Goal: Transaction & Acquisition: Book appointment/travel/reservation

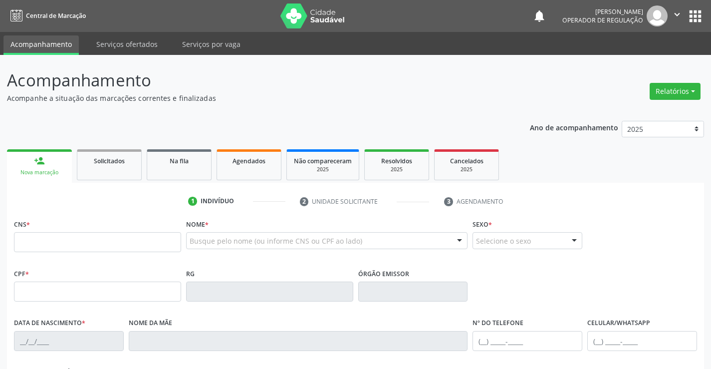
click at [156, 253] on fieldset "CNS *" at bounding box center [97, 238] width 167 height 42
click at [160, 240] on input "text" at bounding box center [97, 242] width 167 height 20
click at [112, 242] on input "text" at bounding box center [97, 242] width 167 height 20
type input "705 0028 1403 6950"
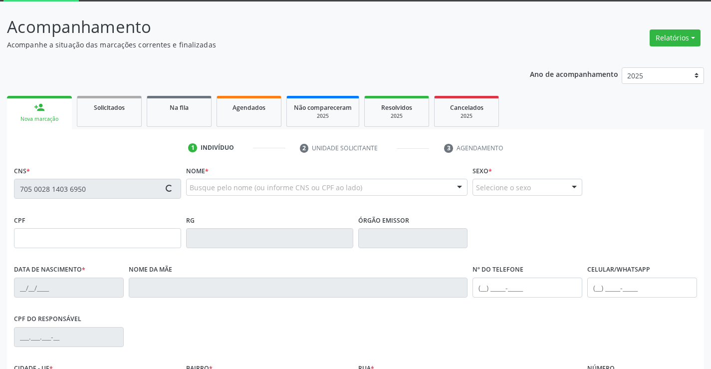
type input "2284474616"
type input "[DATE]"
type input "[PHONE_NUMBER]"
type input "S/N"
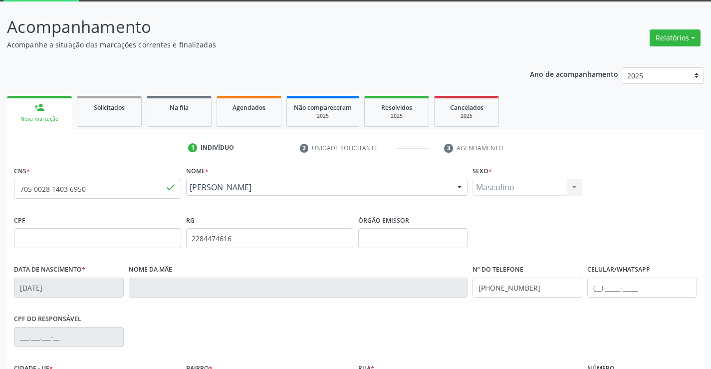
scroll to position [172, 0]
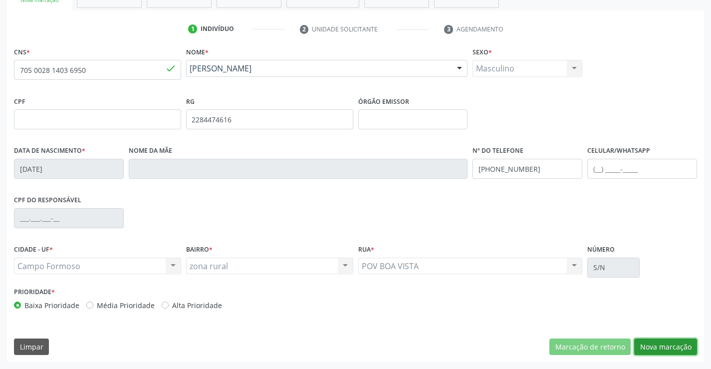
click at [669, 346] on button "Nova marcação" at bounding box center [666, 346] width 63 height 17
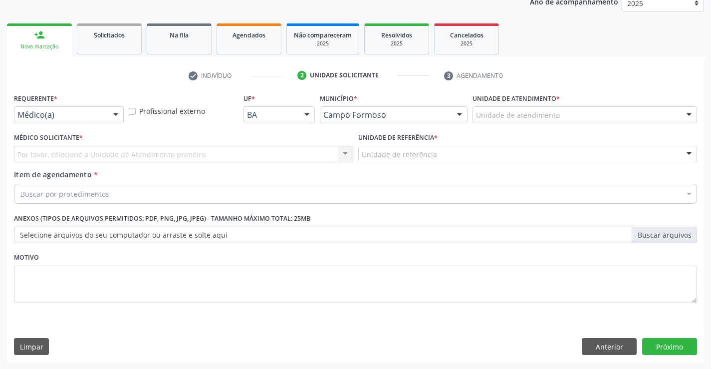
drag, startPoint x: 116, startPoint y: 114, endPoint x: 85, endPoint y: 164, distance: 58.6
click at [111, 120] on div at bounding box center [115, 115] width 15 height 17
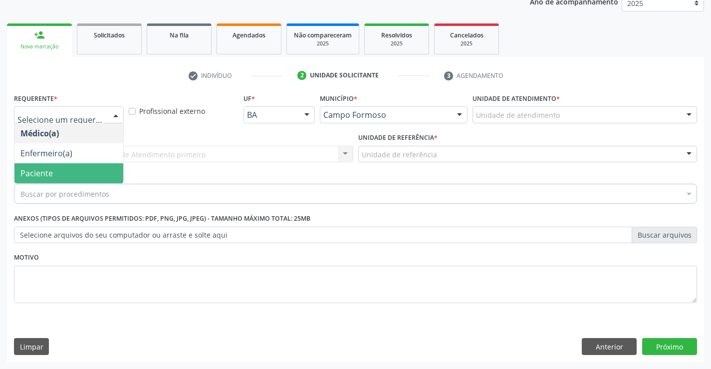
click at [84, 164] on span "Paciente" at bounding box center [68, 173] width 109 height 20
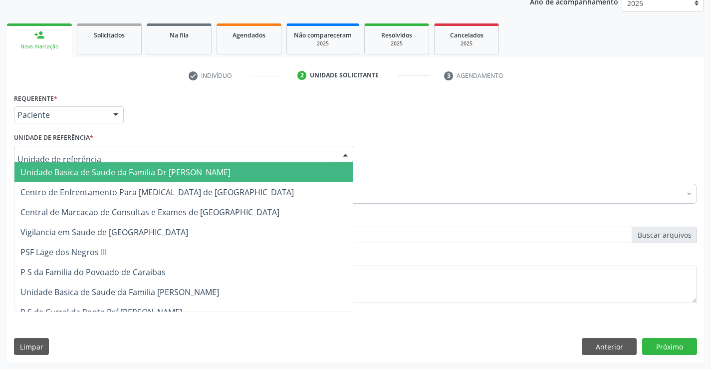
click at [147, 157] on div at bounding box center [183, 154] width 339 height 17
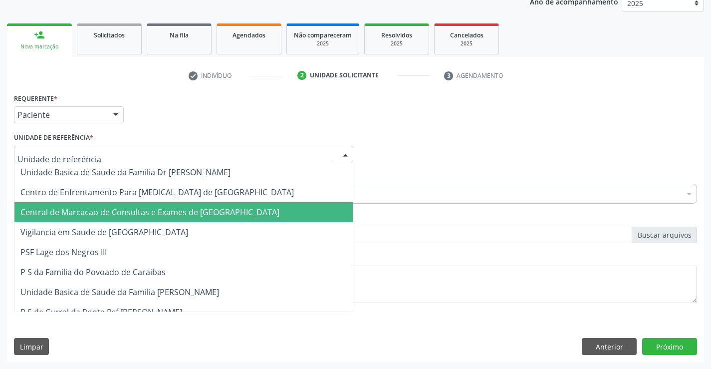
click at [147, 217] on span "Central de Marcacao de Consultas e Exames de [GEOGRAPHIC_DATA]" at bounding box center [149, 212] width 259 height 11
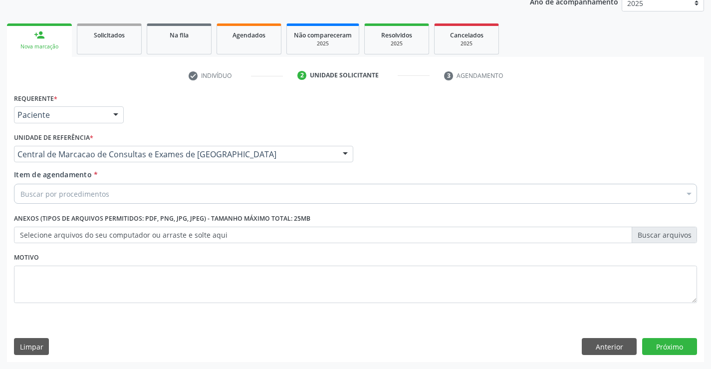
click at [184, 196] on div "Buscar por procedimentos" at bounding box center [355, 194] width 683 height 20
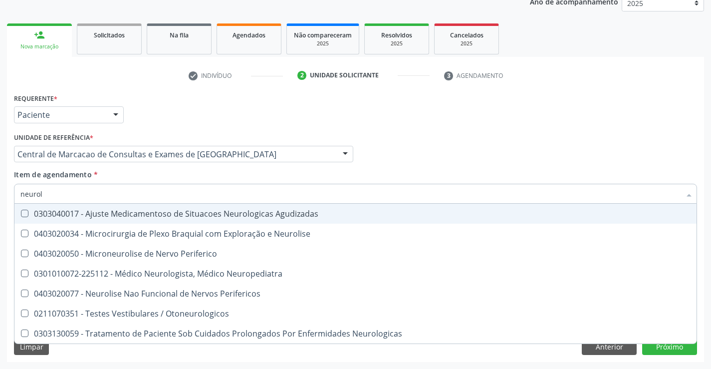
type input "neurolo"
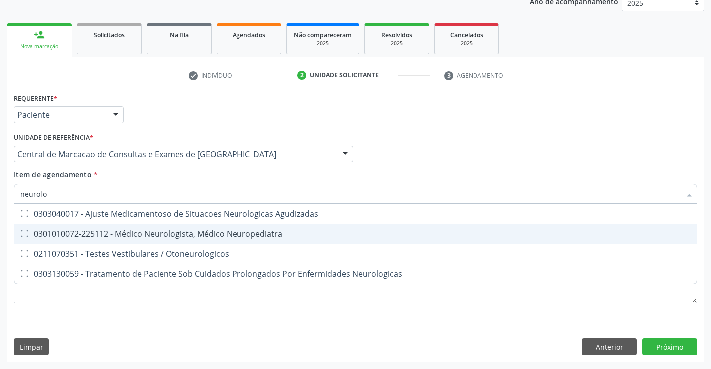
drag, startPoint x: 183, startPoint y: 238, endPoint x: 441, endPoint y: 259, distance: 259.0
click at [184, 237] on div "0301010072-225112 - Médico Neurologista, Médico Neuropediatra" at bounding box center [355, 234] width 670 height 8
checkbox Neuropediatra "true"
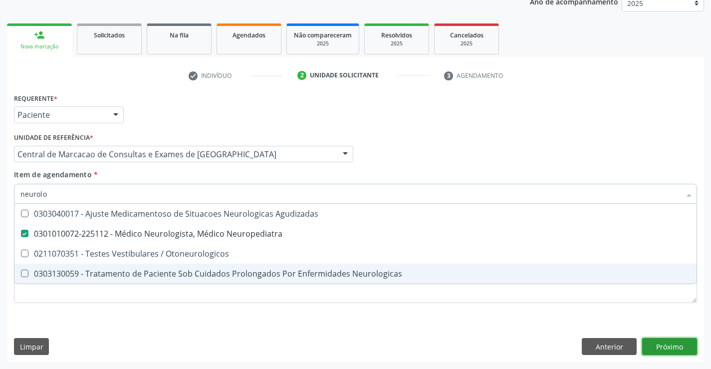
click at [660, 350] on div "Requerente * Paciente Médico(a) Enfermeiro(a) Paciente Nenhum resultado encontr…" at bounding box center [355, 226] width 697 height 271
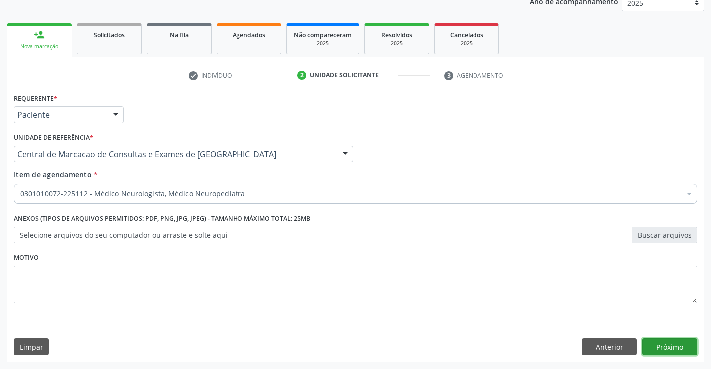
click at [681, 349] on button "Próximo" at bounding box center [670, 346] width 55 height 17
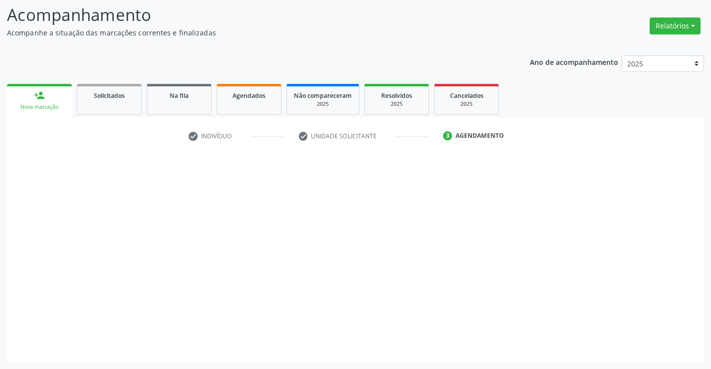
scroll to position [65, 0]
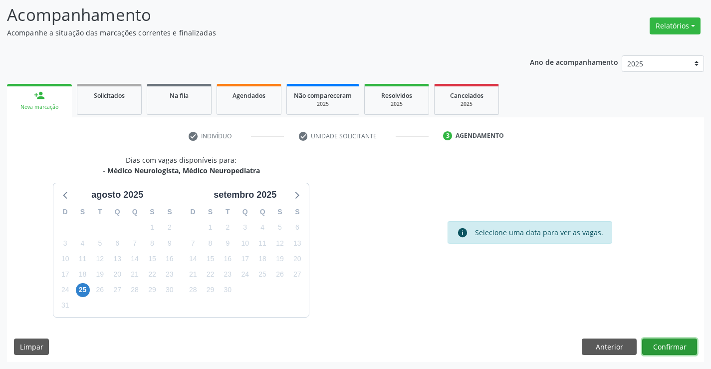
click at [668, 345] on button "Confirmar" at bounding box center [670, 346] width 55 height 17
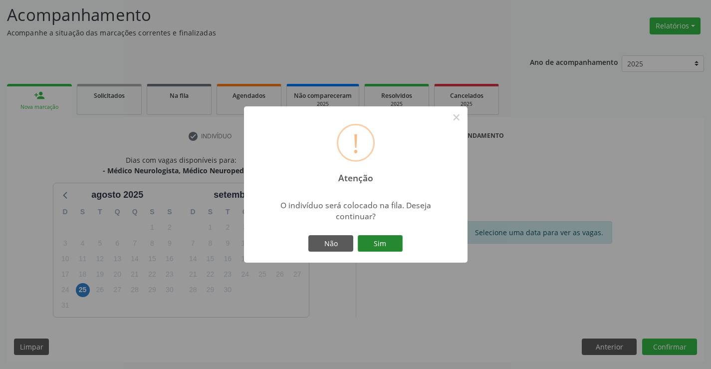
click at [387, 242] on button "Sim" at bounding box center [380, 243] width 45 height 17
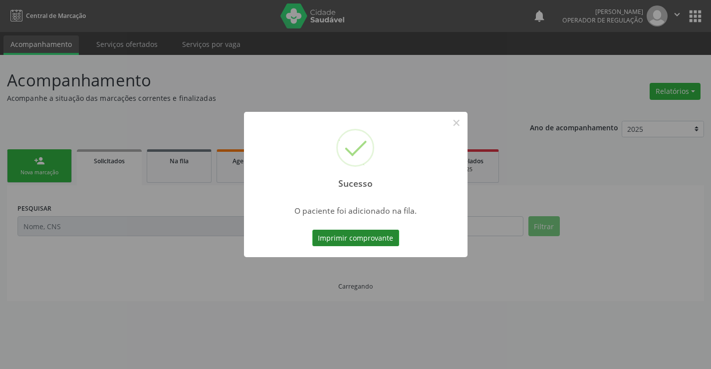
scroll to position [0, 0]
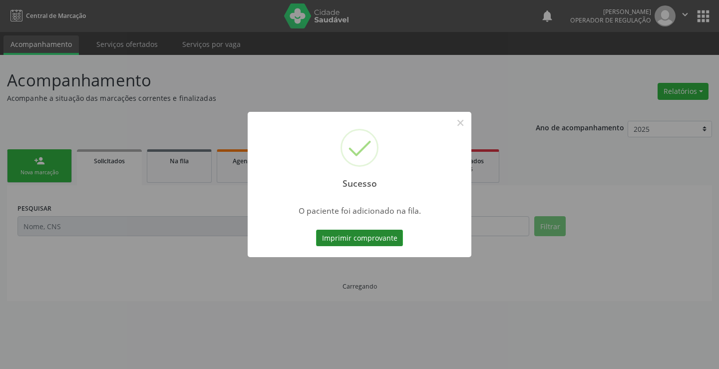
click at [364, 240] on button "Imprimir comprovante" at bounding box center [359, 238] width 87 height 17
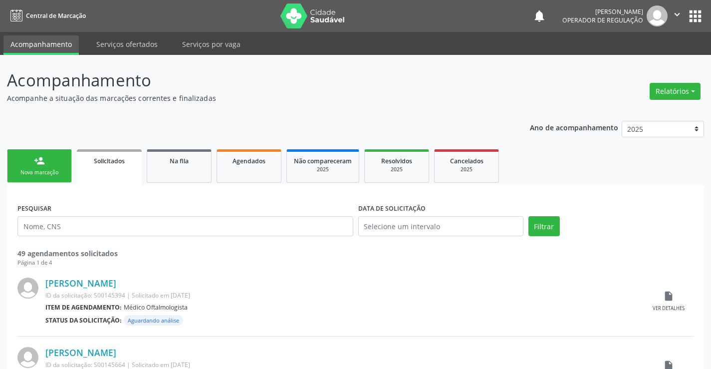
click at [34, 159] on div "person_add" at bounding box center [39, 160] width 11 height 11
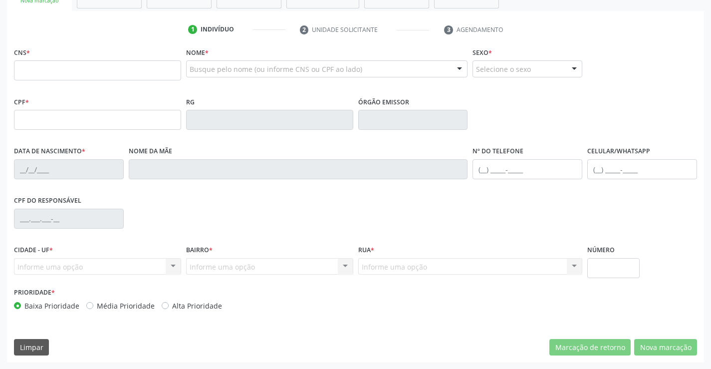
scroll to position [172, 0]
click at [95, 72] on input "text" at bounding box center [97, 70] width 167 height 20
click at [36, 70] on input "text" at bounding box center [97, 70] width 167 height 20
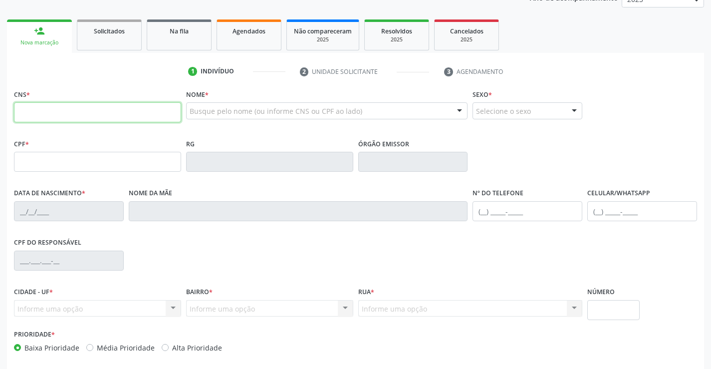
scroll to position [72, 0]
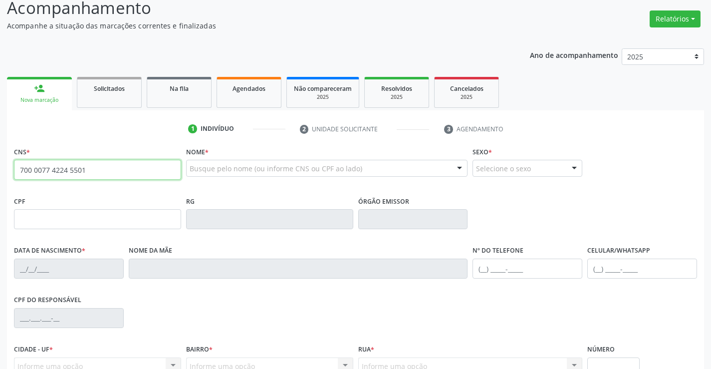
type input "700 0077 4224 5501"
type input "1265399794"
type input "[DATE]"
type input "S/N"
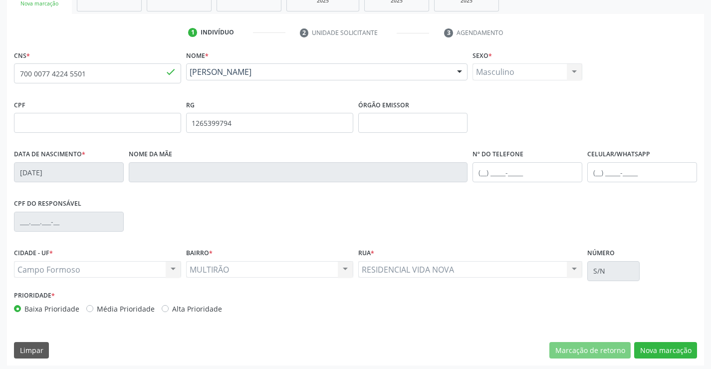
scroll to position [172, 0]
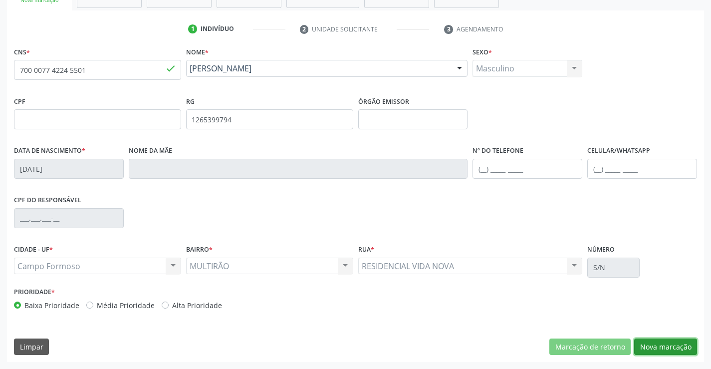
click at [662, 349] on button "Nova marcação" at bounding box center [666, 346] width 63 height 17
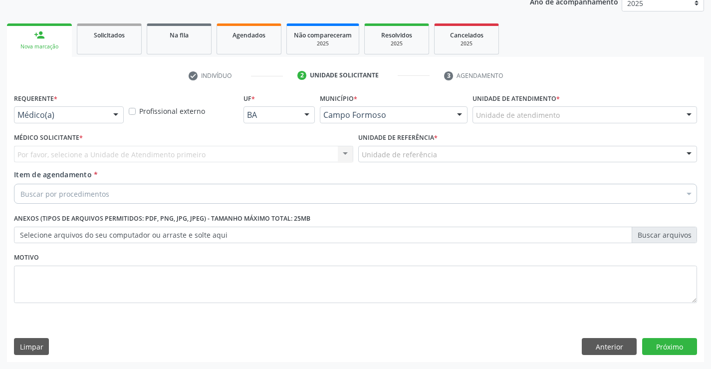
scroll to position [126, 0]
click at [111, 117] on div at bounding box center [115, 115] width 15 height 17
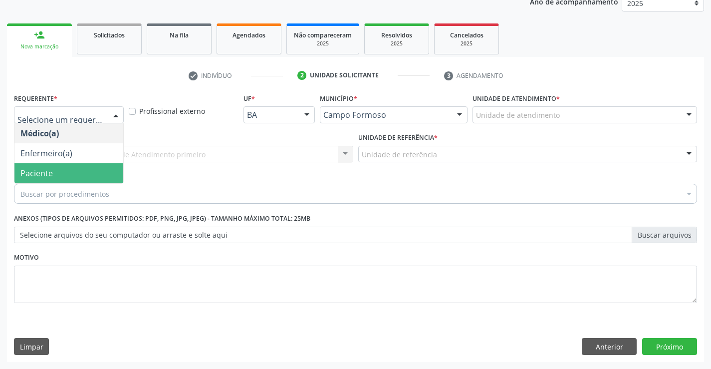
click at [69, 170] on span "Paciente" at bounding box center [68, 173] width 109 height 20
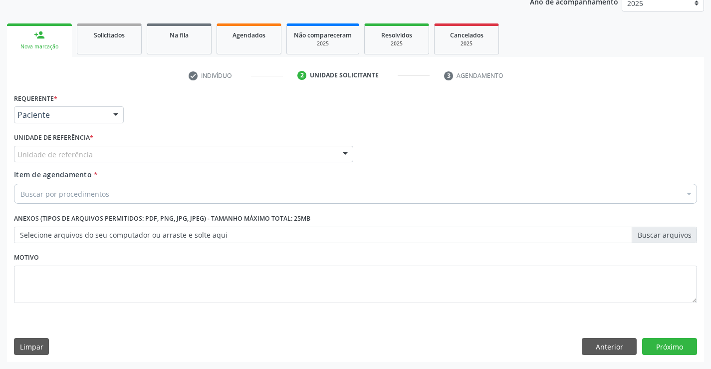
click at [211, 155] on div "Unidade de referência" at bounding box center [183, 154] width 339 height 17
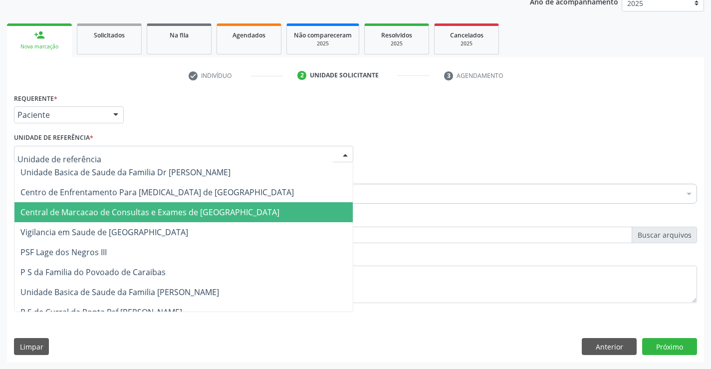
click at [214, 206] on span "Central de Marcacao de Consultas e Exames de [GEOGRAPHIC_DATA]" at bounding box center [183, 212] width 338 height 20
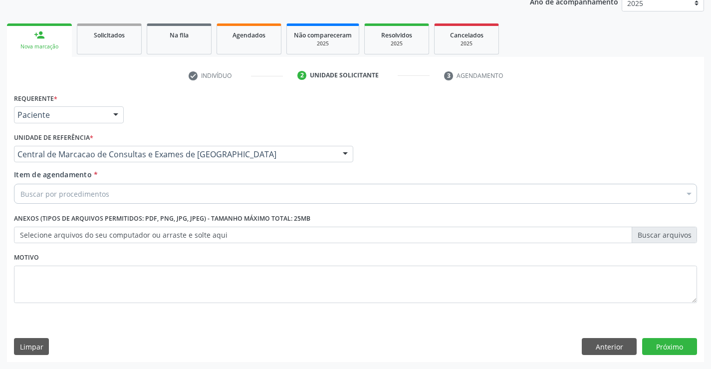
click at [240, 195] on div "Buscar por procedimentos" at bounding box center [355, 194] width 683 height 20
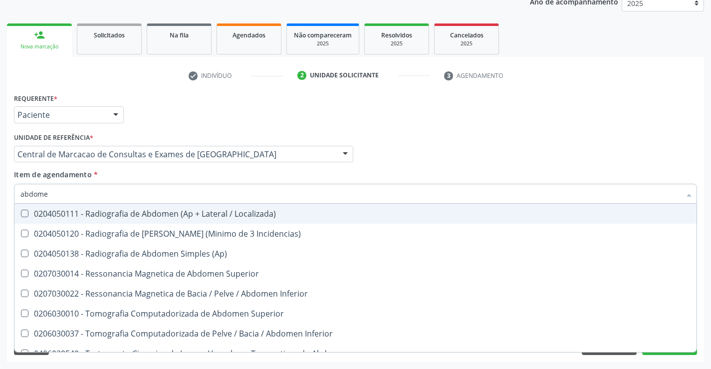
type input "abdomen"
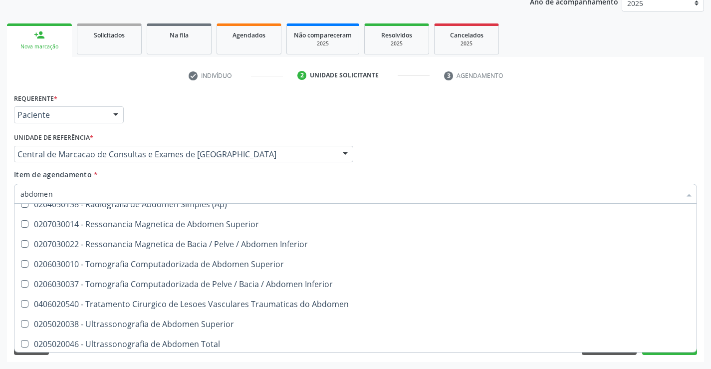
scroll to position [51, 0]
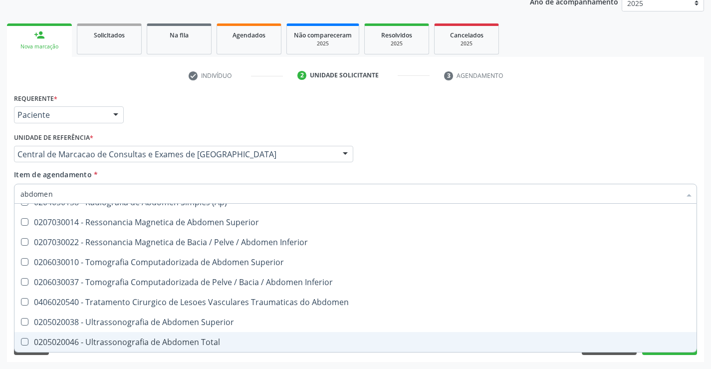
click at [126, 345] on div "0205020046 - Ultrassonografia de Abdomen Total" at bounding box center [355, 342] width 670 height 8
checkbox Total "true"
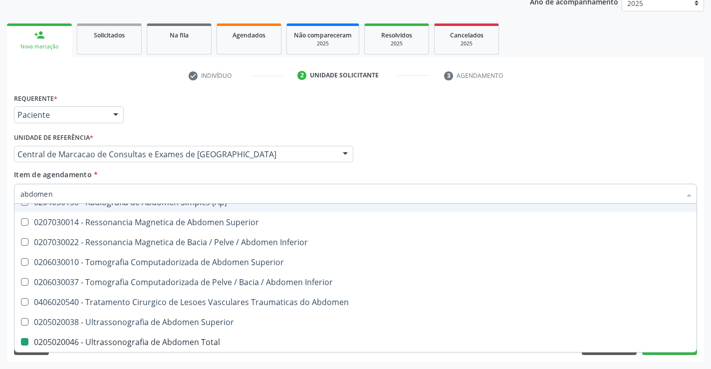
click at [384, 164] on div "Médico Solicitante Por favor, selecione a Unidade de Atendimento primeiro Nenhu…" at bounding box center [355, 149] width 688 height 39
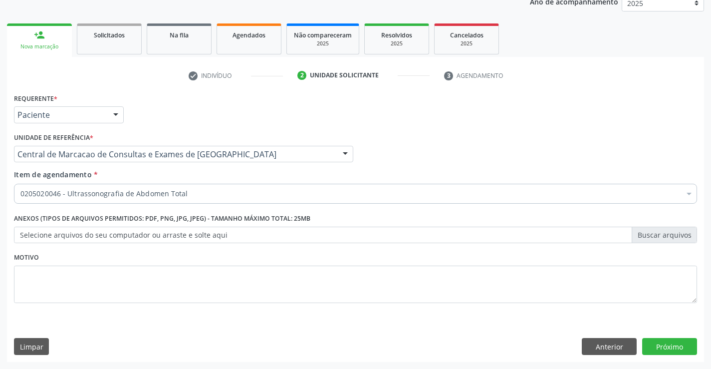
scroll to position [0, 0]
click at [659, 348] on button "Próximo" at bounding box center [670, 346] width 55 height 17
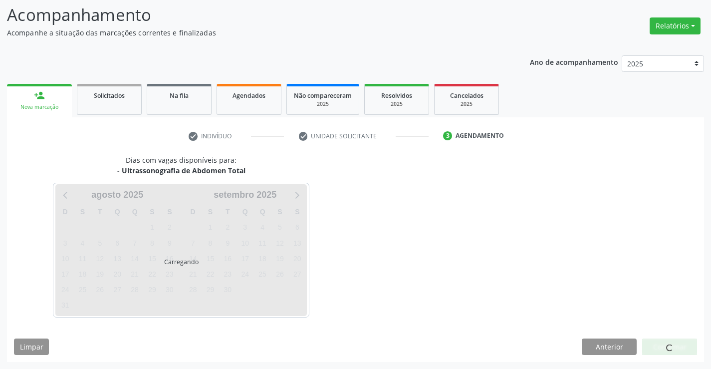
scroll to position [65, 0]
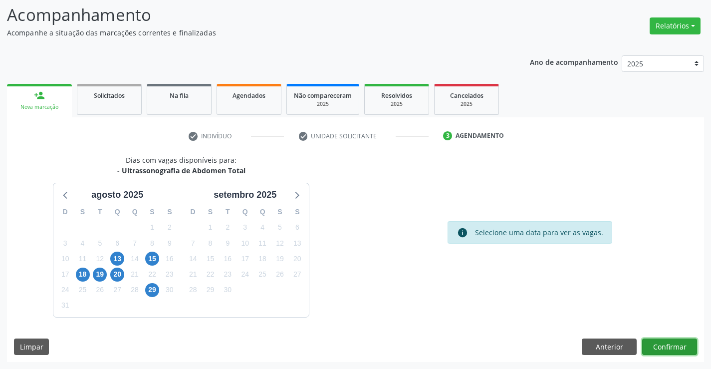
click at [671, 341] on button "Confirmar" at bounding box center [670, 346] width 55 height 17
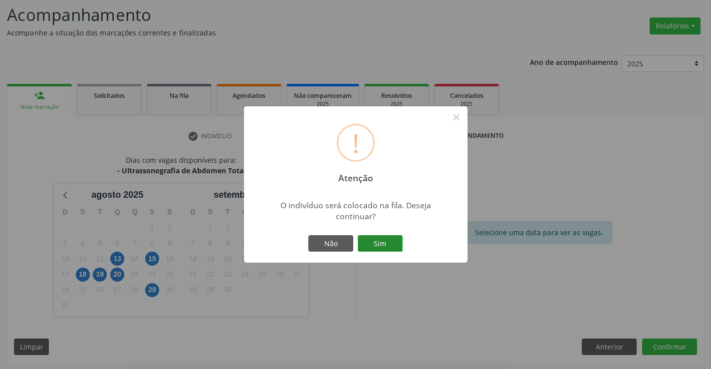
click at [375, 244] on button "Sim" at bounding box center [380, 243] width 45 height 17
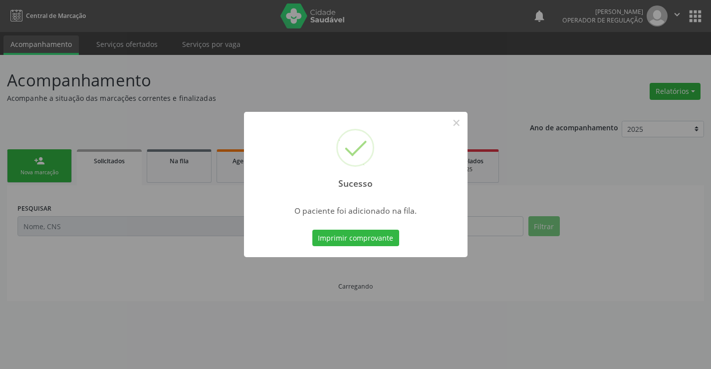
scroll to position [0, 0]
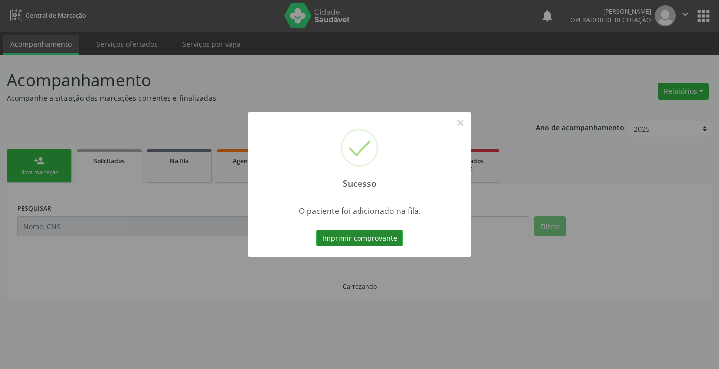
click at [381, 242] on button "Imprimir comprovante" at bounding box center [359, 238] width 87 height 17
